Goal: Find specific page/section: Find specific page/section

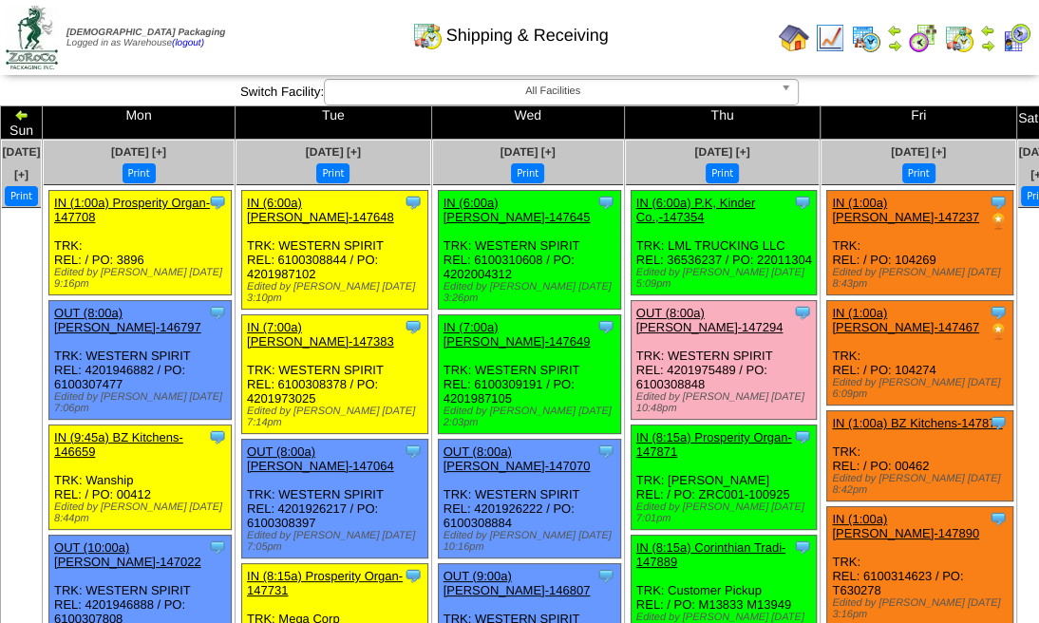
scroll to position [63, 0]
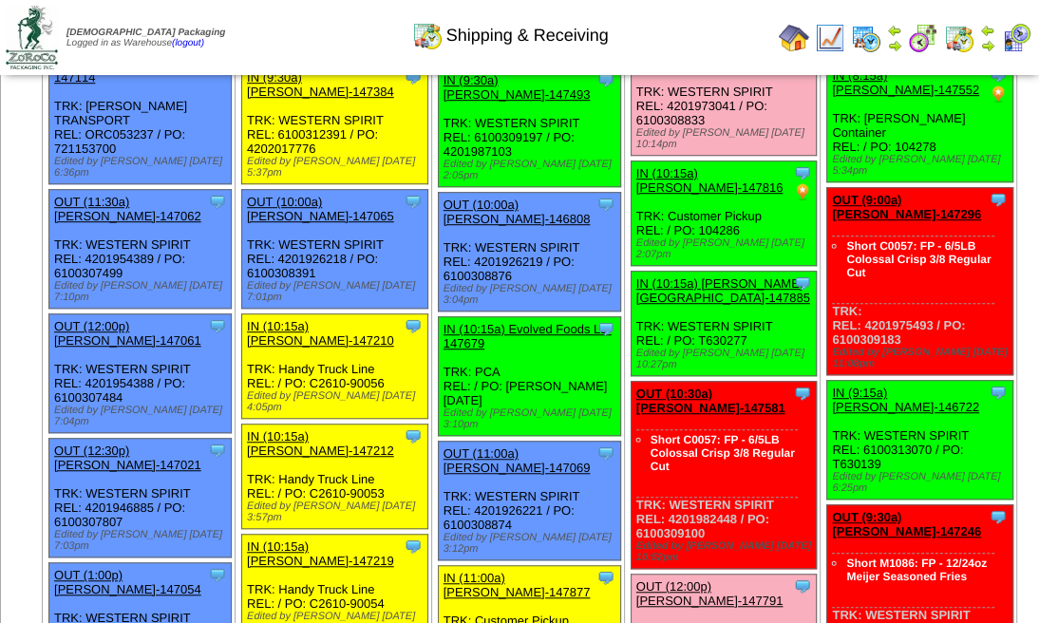
scroll to position [760, 0]
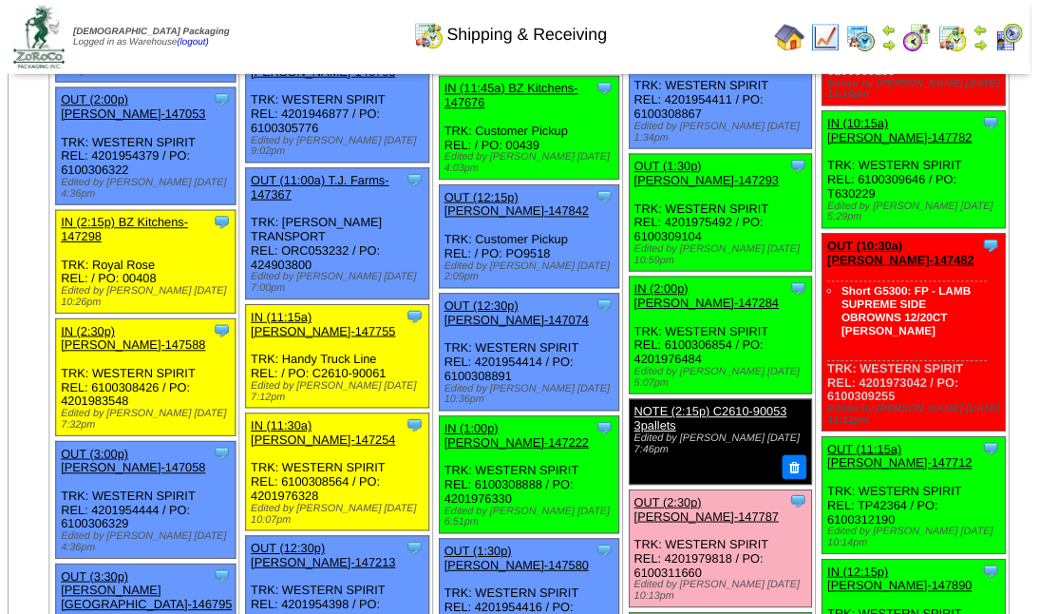
scroll to position [1646, 0]
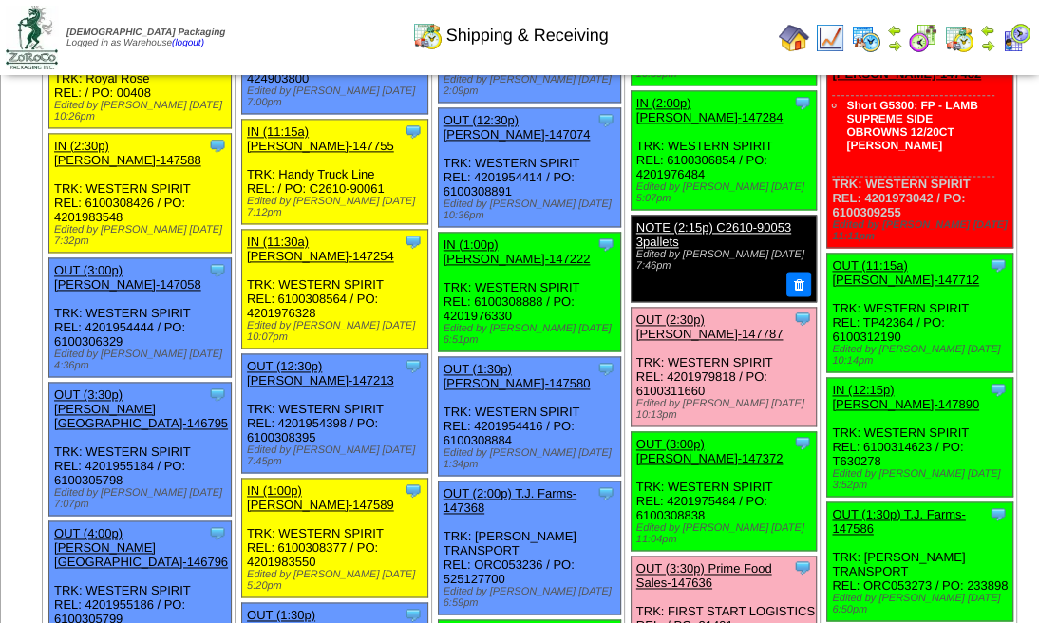
click at [676, 249] on link "NOTE (2:15p) C2610-90053 3pallets" at bounding box center [713, 234] width 155 height 28
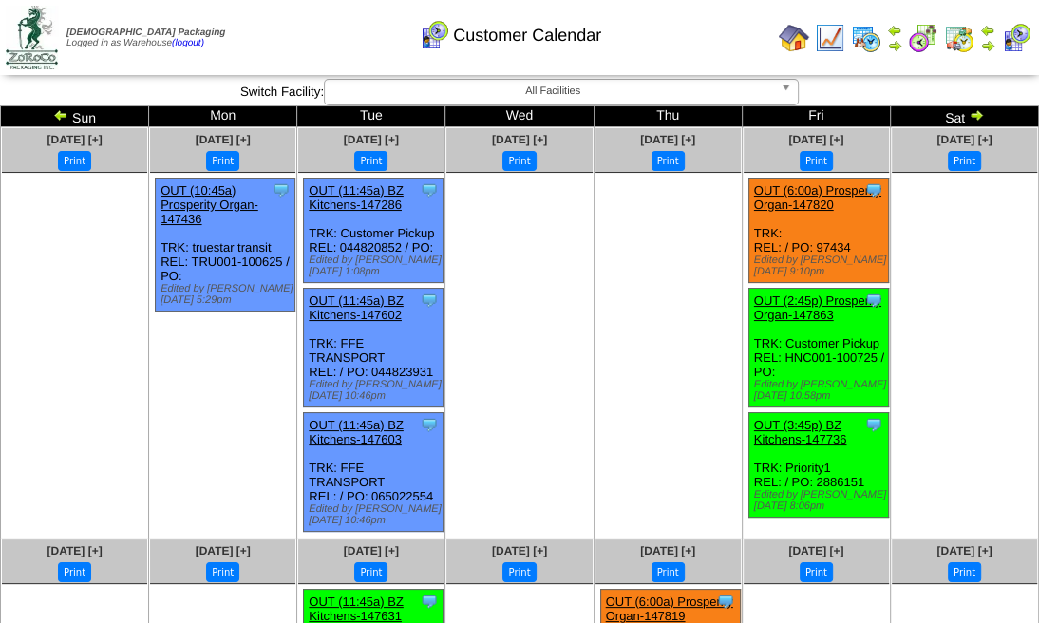
click at [984, 46] on img at bounding box center [987, 45] width 15 height 15
